Goal: Task Accomplishment & Management: Manage account settings

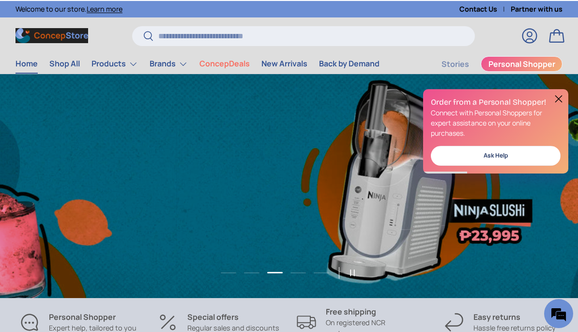
scroll to position [0, 1157]
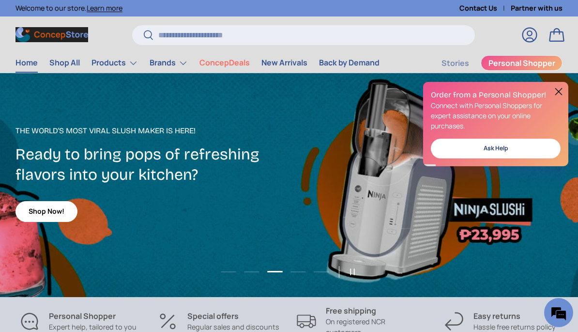
click at [27, 64] on link "Home" at bounding box center [27, 62] width 22 height 19
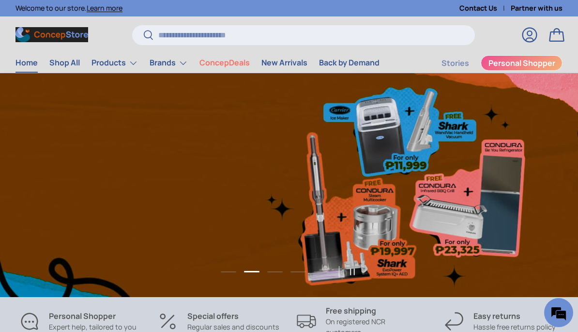
scroll to position [0, 578]
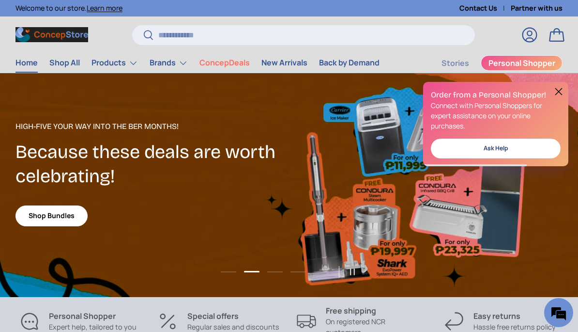
click at [109, 62] on summary "Products" at bounding box center [115, 62] width 58 height 19
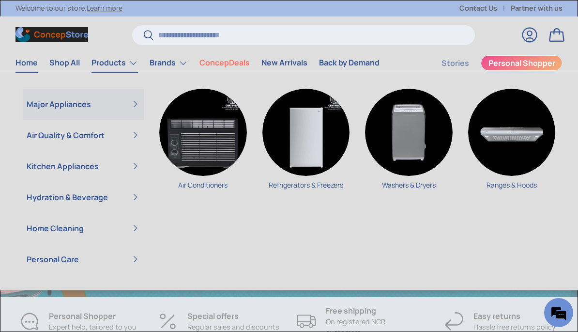
scroll to position [0, 1735]
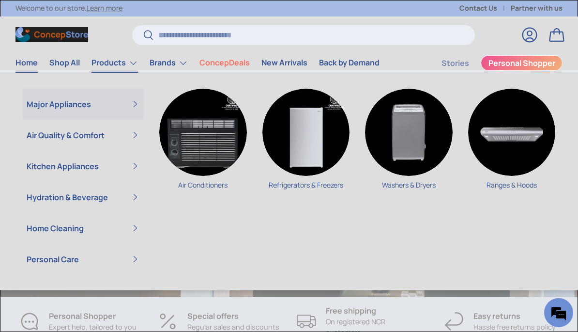
click at [44, 134] on summary "Air Quality & Comfort" at bounding box center [83, 135] width 121 height 31
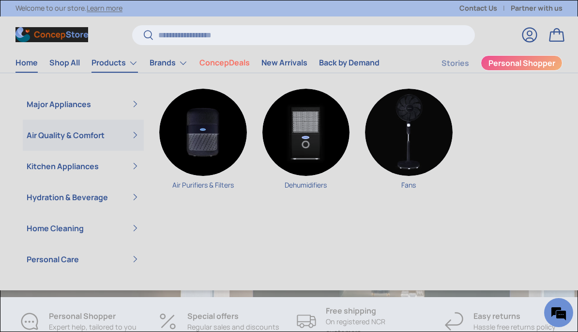
click at [305, 134] on img "Primary" at bounding box center [307, 133] width 88 height 88
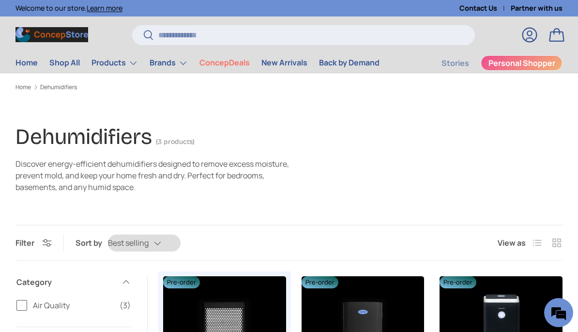
click at [530, 34] on link "Log in" at bounding box center [529, 34] width 21 height 21
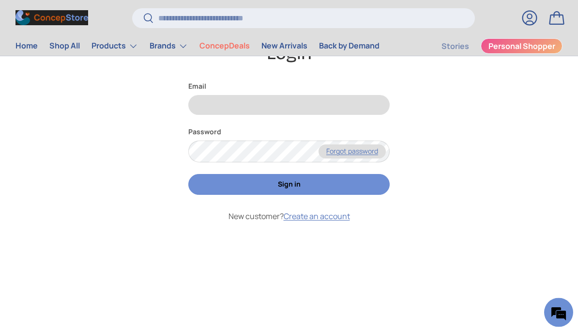
scroll to position [62, 0]
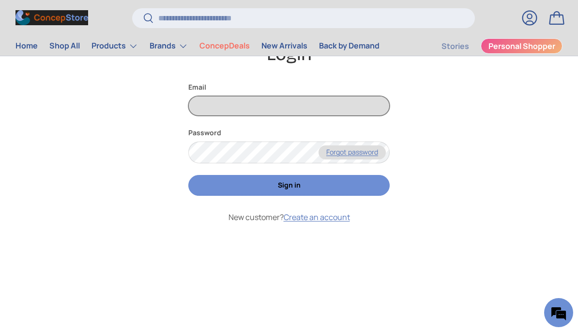
click at [257, 114] on input "Email" at bounding box center [289, 106] width 202 height 20
type input "**********"
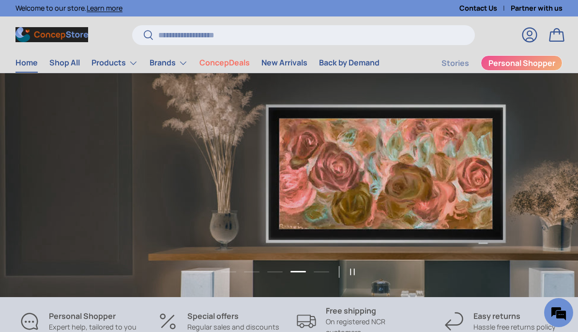
scroll to position [0, 1735]
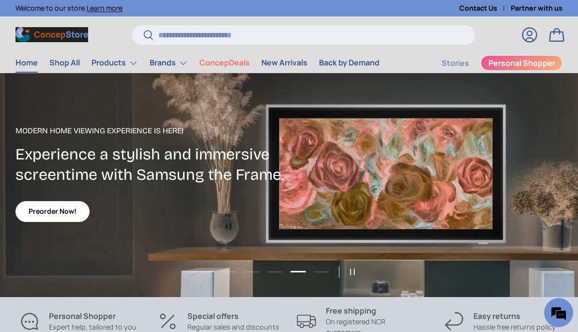
click at [525, 36] on link "Log in" at bounding box center [529, 34] width 21 height 21
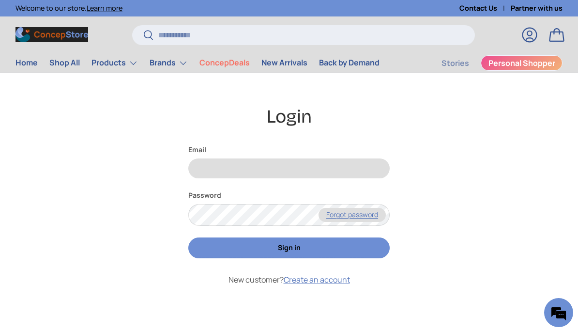
click at [559, 314] on em at bounding box center [559, 312] width 26 height 26
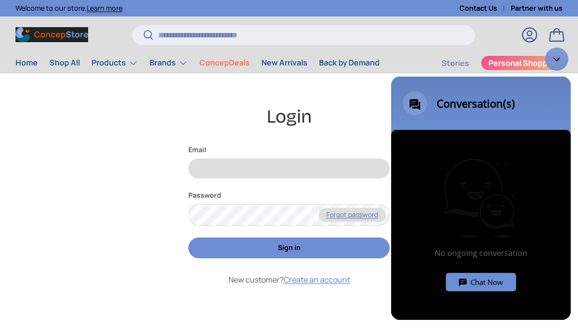
click at [352, 117] on h1 "Login" at bounding box center [289, 117] width 547 height 24
click at [554, 64] on div "Minimize live chat window" at bounding box center [556, 58] width 23 height 23
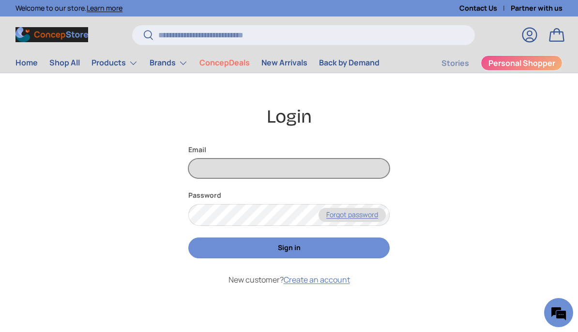
click at [320, 170] on input "Email" at bounding box center [289, 168] width 202 height 20
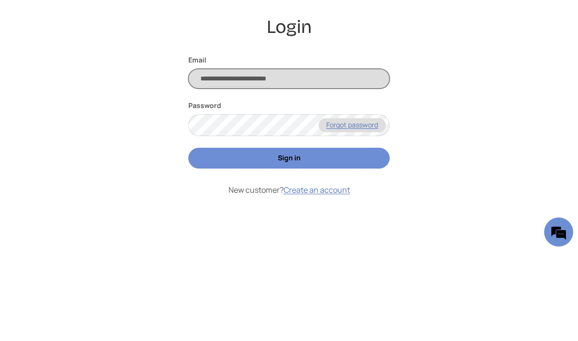
type input "**********"
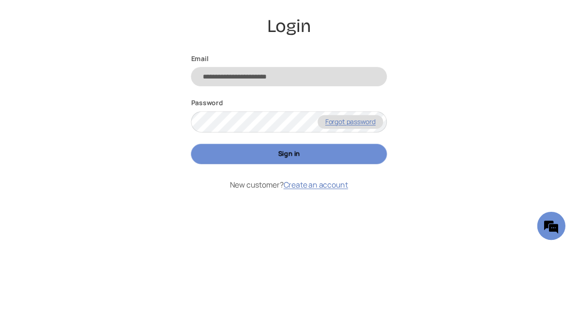
scroll to position [90, 0]
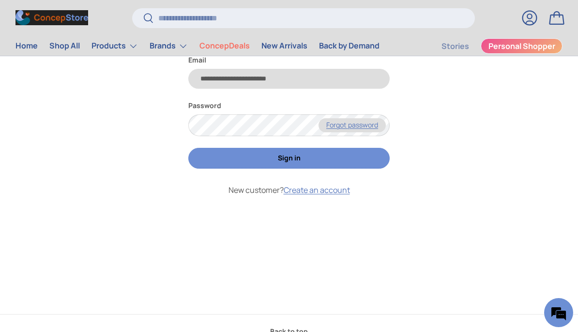
click at [349, 158] on button "Sign in" at bounding box center [289, 158] width 202 height 21
click at [308, 157] on button "Sign in" at bounding box center [289, 158] width 202 height 21
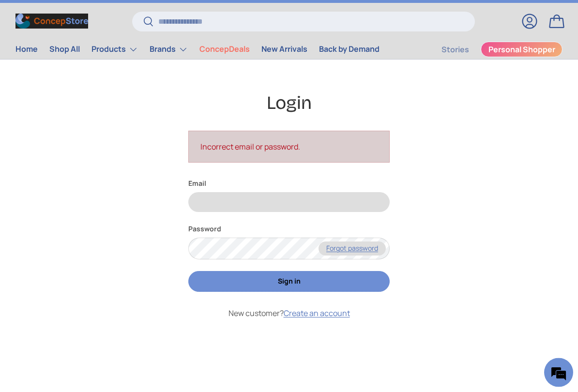
scroll to position [14, 0]
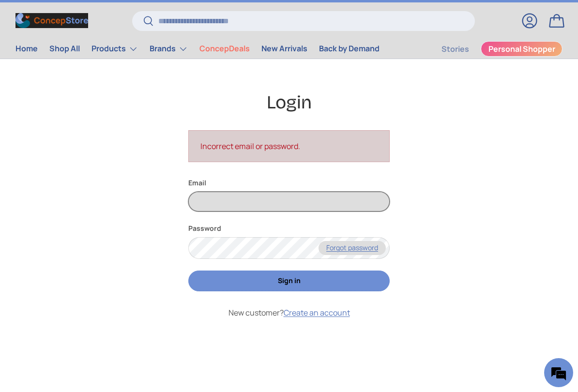
click at [270, 203] on input "Email" at bounding box center [289, 202] width 202 height 20
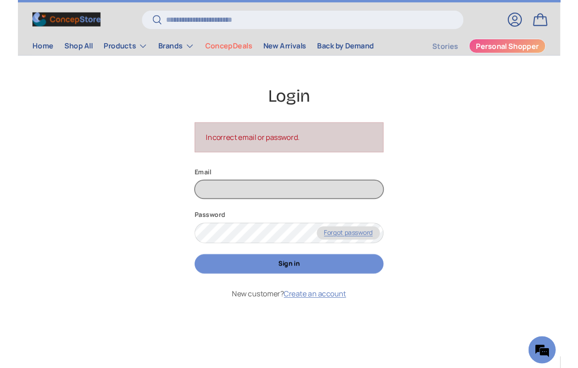
scroll to position [14, 0]
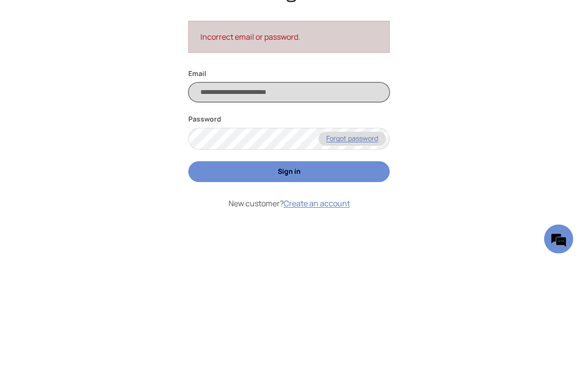
type input "**********"
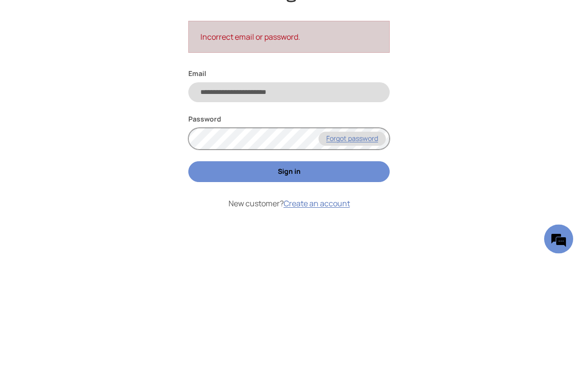
click at [289, 271] on button "Sign in" at bounding box center [289, 281] width 202 height 21
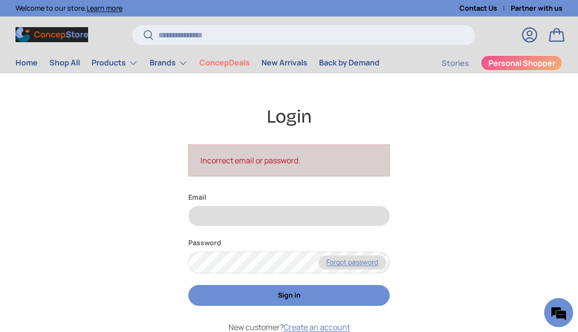
click at [330, 163] on li "Incorrect email or password." at bounding box center [289, 161] width 177 height 12
click at [309, 220] on input "Email" at bounding box center [289, 216] width 202 height 20
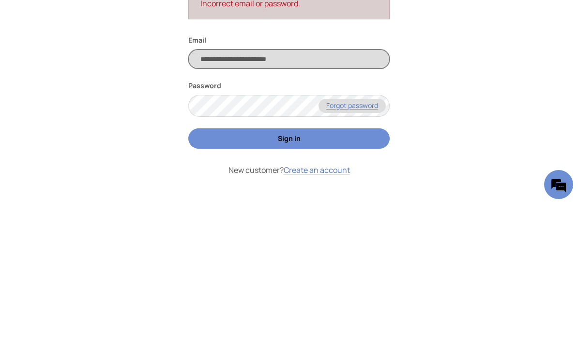
type input "**********"
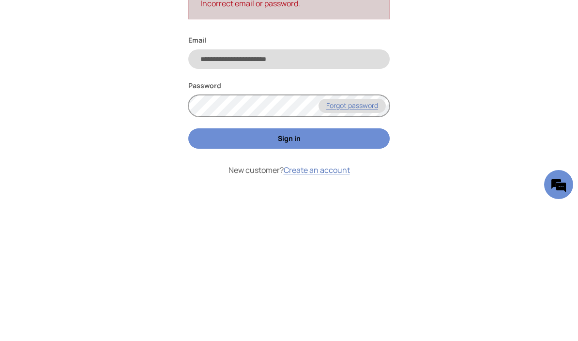
click at [289, 265] on button "Sign in" at bounding box center [289, 275] width 202 height 21
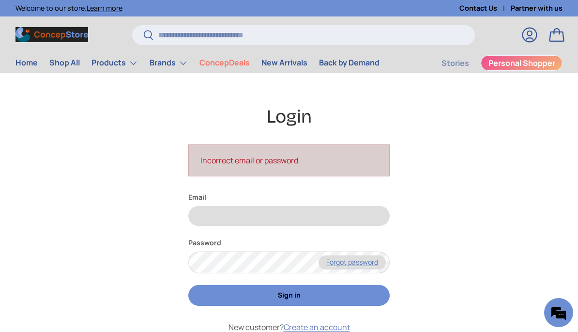
click at [275, 200] on label "Email" at bounding box center [289, 197] width 202 height 10
click at [275, 206] on input "Email" at bounding box center [289, 216] width 202 height 20
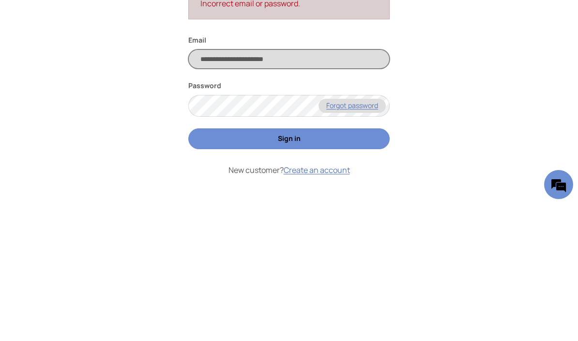
type input "**********"
click at [368, 236] on link "Forgot password" at bounding box center [352, 243] width 67 height 14
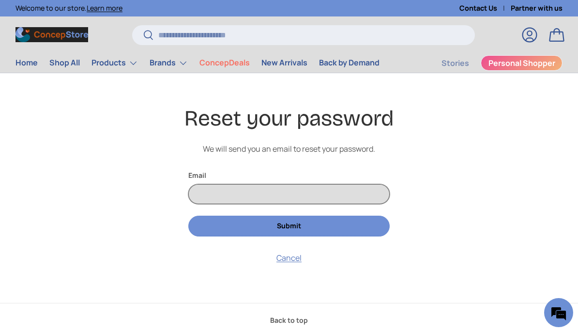
click at [302, 196] on input "Email" at bounding box center [289, 194] width 202 height 20
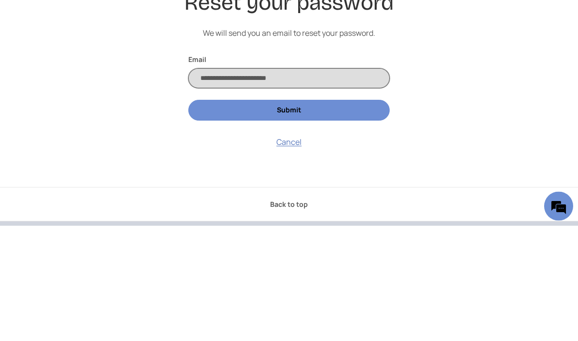
type input "**********"
click at [341, 216] on button "Submit" at bounding box center [289, 226] width 202 height 21
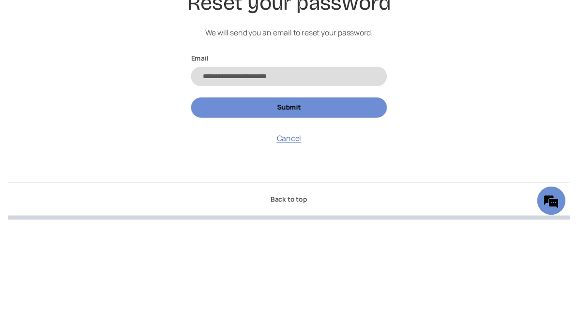
scroll to position [116, 0]
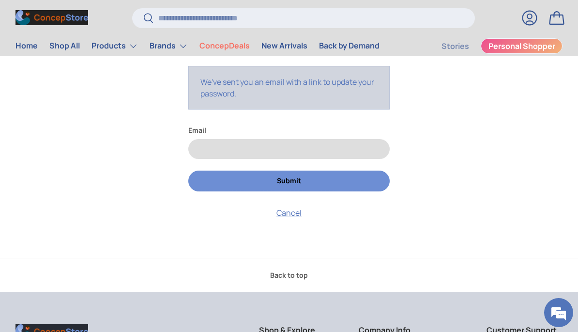
scroll to position [104, 0]
